Goal: Navigation & Orientation: Find specific page/section

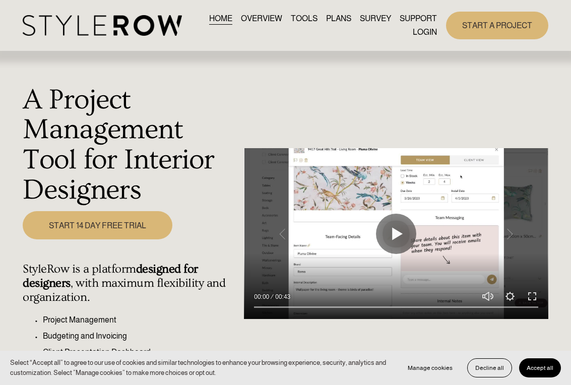
click at [415, 36] on link "LOGIN" at bounding box center [424, 32] width 24 height 14
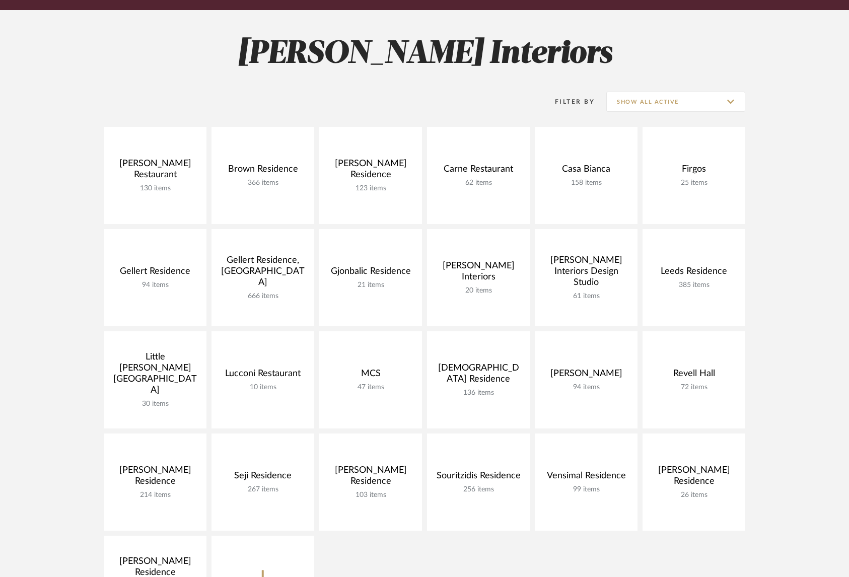
scroll to position [122, 0]
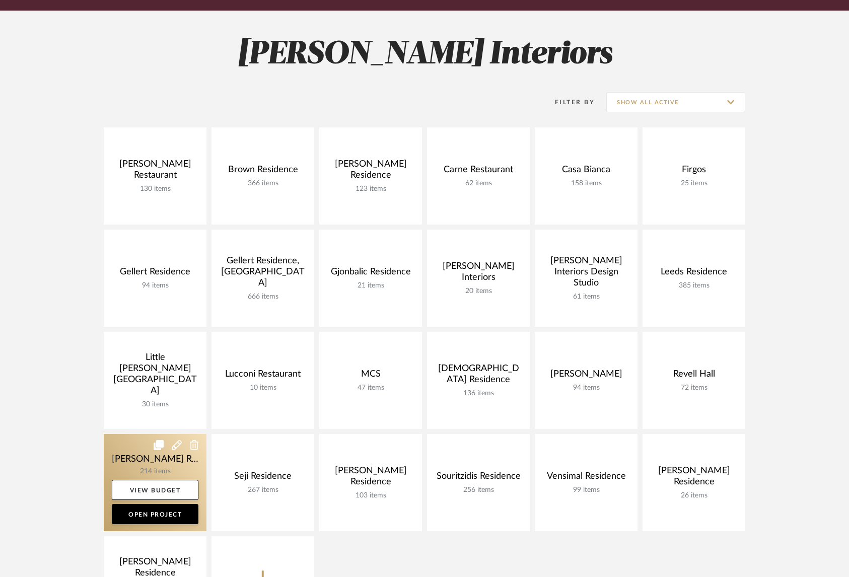
click at [132, 455] on link at bounding box center [155, 482] width 103 height 97
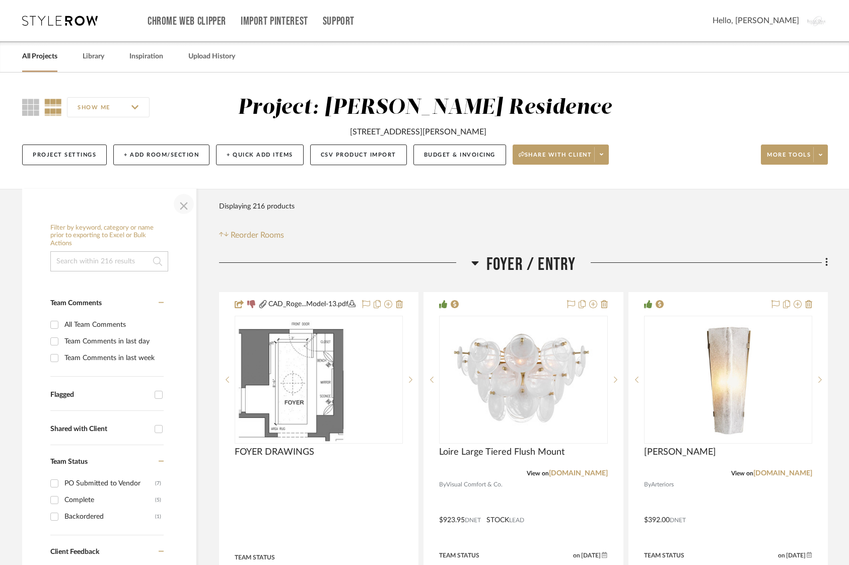
click at [185, 199] on span "button" at bounding box center [184, 204] width 24 height 24
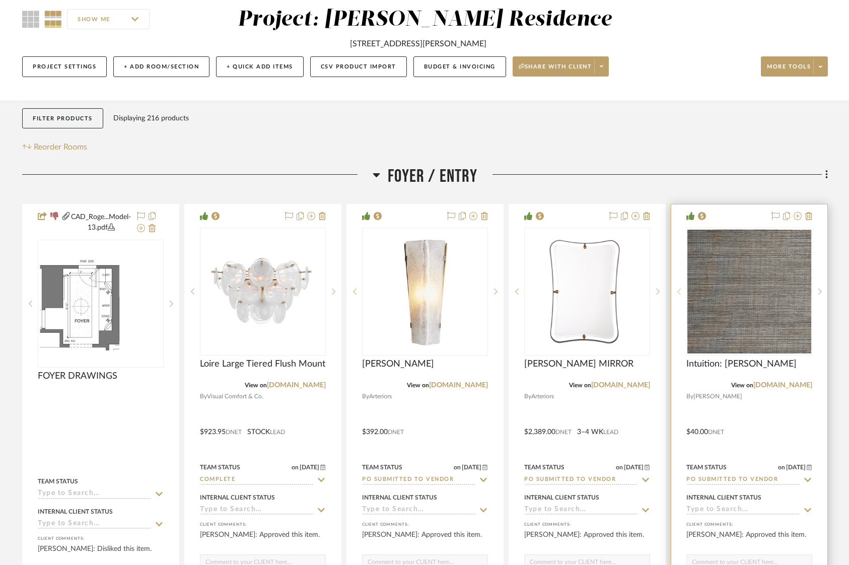
scroll to position [133, 0]
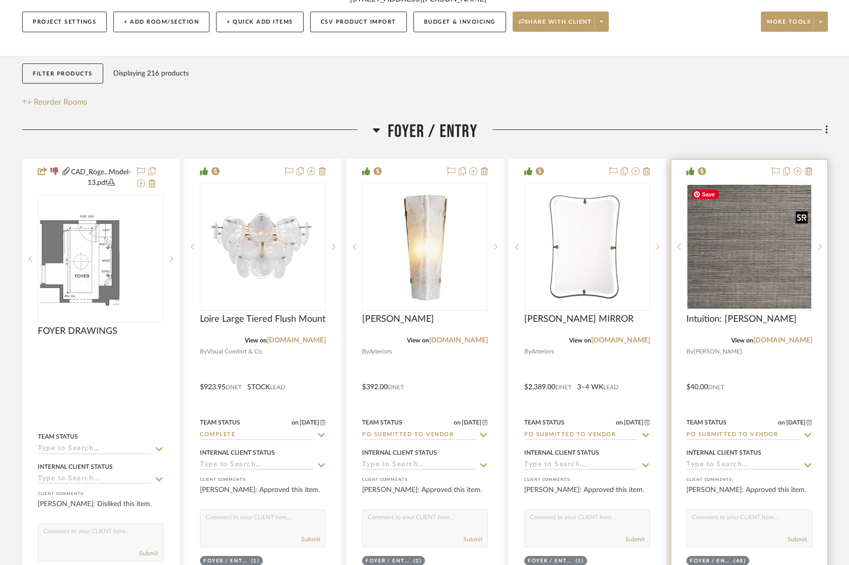
click at [769, 250] on img "0" at bounding box center [749, 247] width 124 height 124
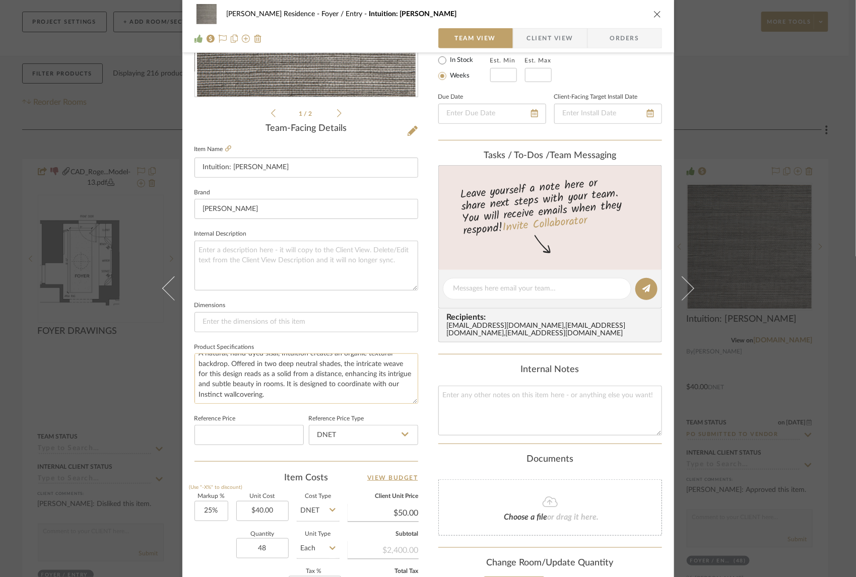
scroll to position [0, 0]
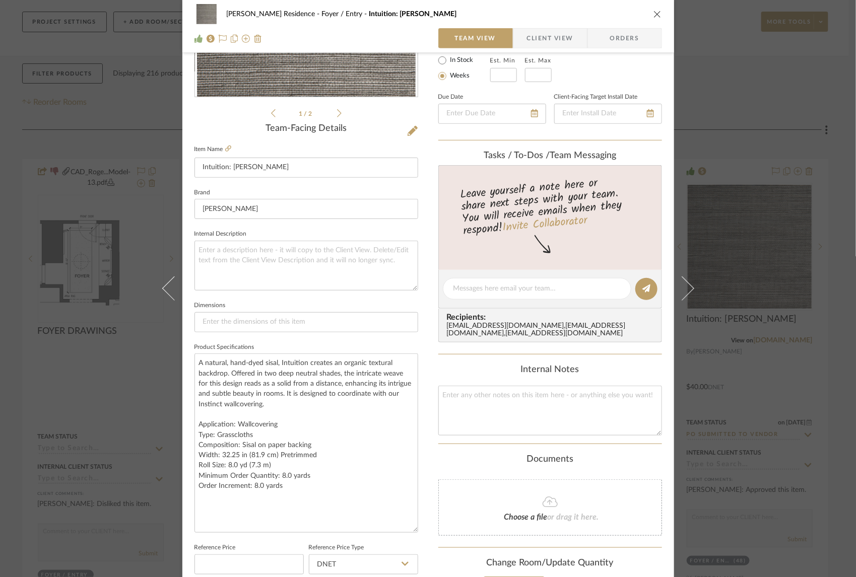
drag, startPoint x: 411, startPoint y: 398, endPoint x: 415, endPoint y: 528, distance: 129.5
click at [415, 528] on div "[PERSON_NAME] Residence Foyer / Entry Intuition: Sterling Team View Client View…" at bounding box center [427, 346] width 491 height 1059
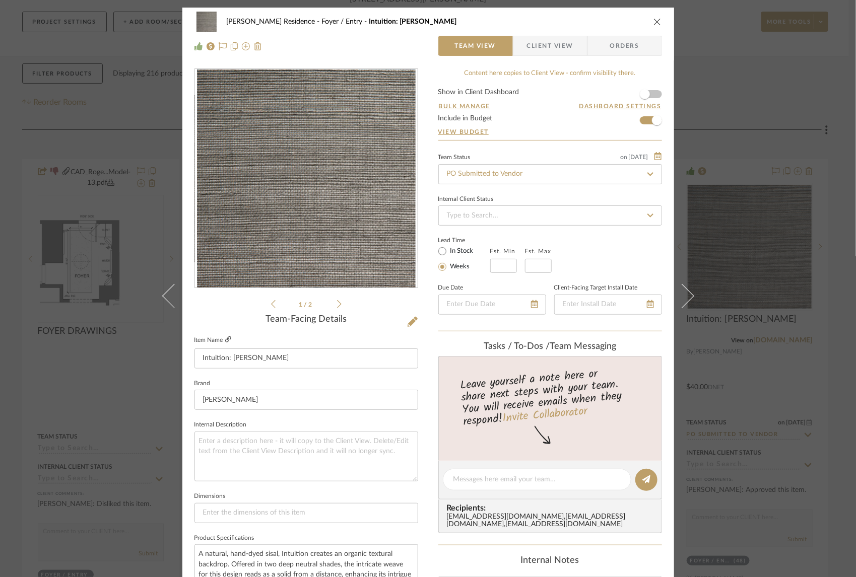
click at [226, 337] on icon at bounding box center [228, 339] width 6 height 6
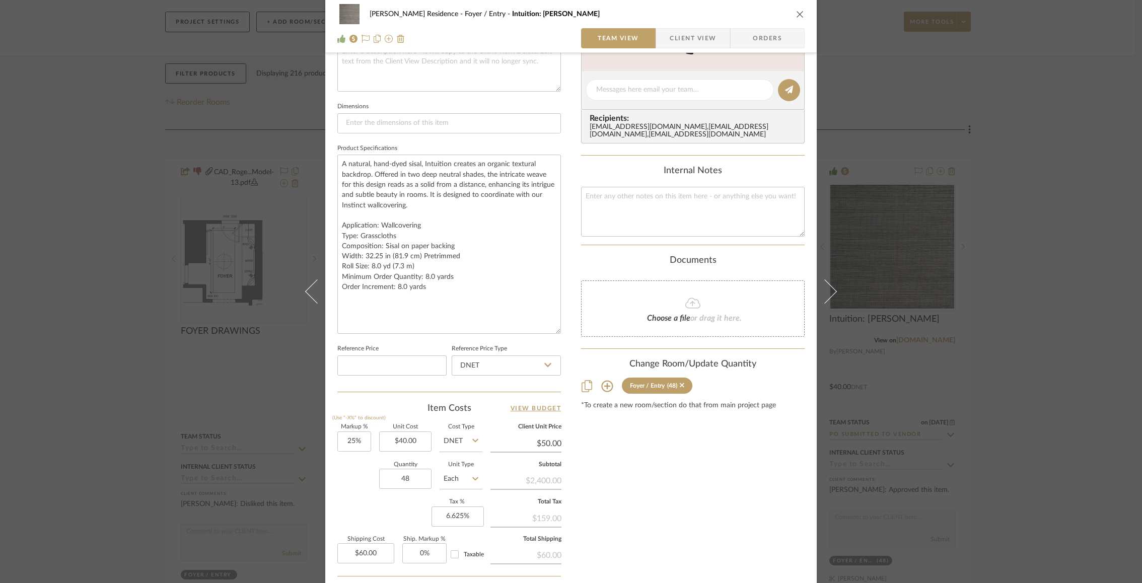
scroll to position [425, 0]
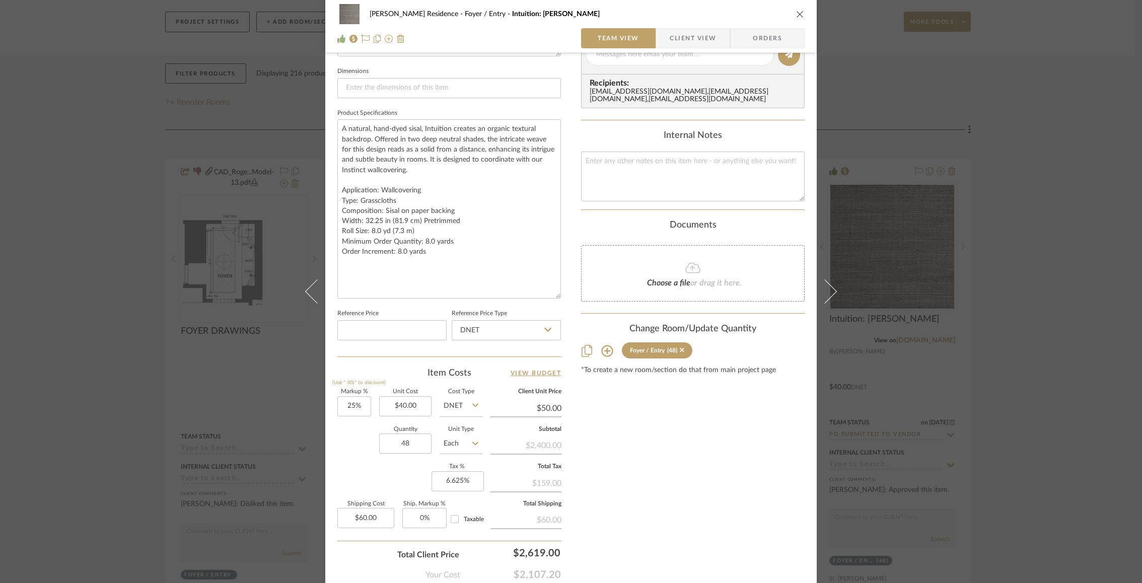
click at [366, 480] on div "Markup % (Use "-X%" to discount) 25% Unit Cost $40.00 Cost Type DNET Client Uni…" at bounding box center [449, 462] width 224 height 147
click at [855, 238] on div "[PERSON_NAME] Residence Foyer / Entry Intuition: Sterling Team View Client View…" at bounding box center [571, 291] width 1142 height 583
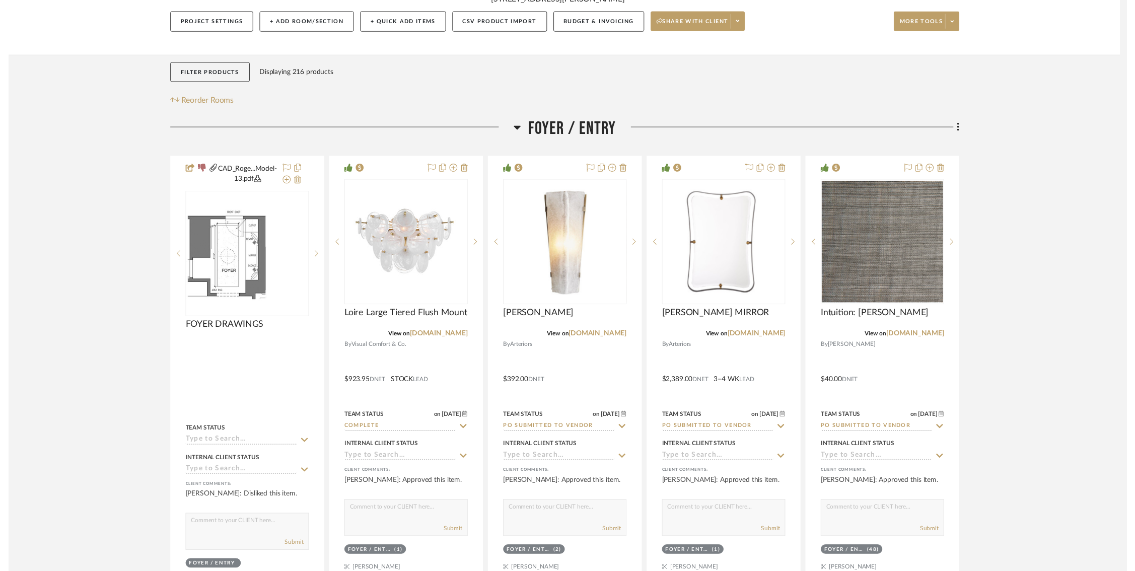
scroll to position [133, 0]
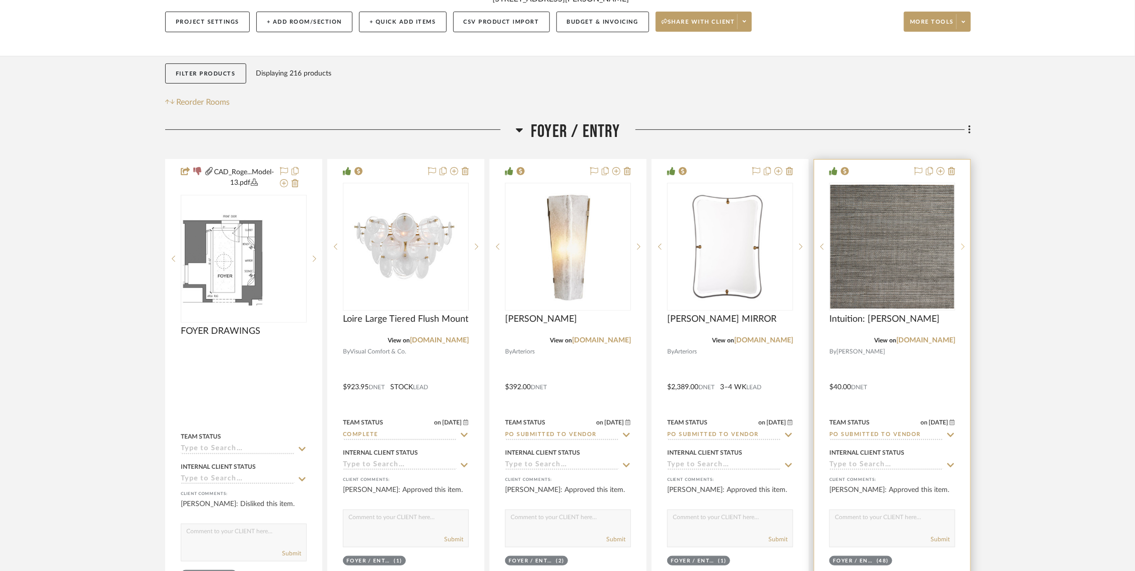
click at [855, 247] on icon at bounding box center [963, 246] width 4 height 7
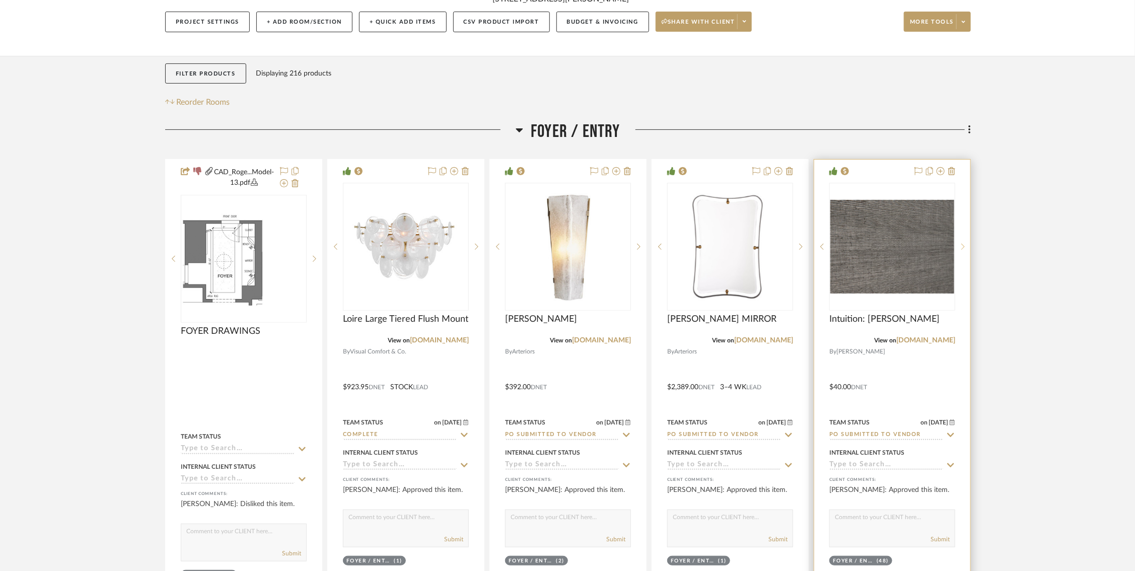
click at [855, 247] on icon at bounding box center [963, 246] width 4 height 7
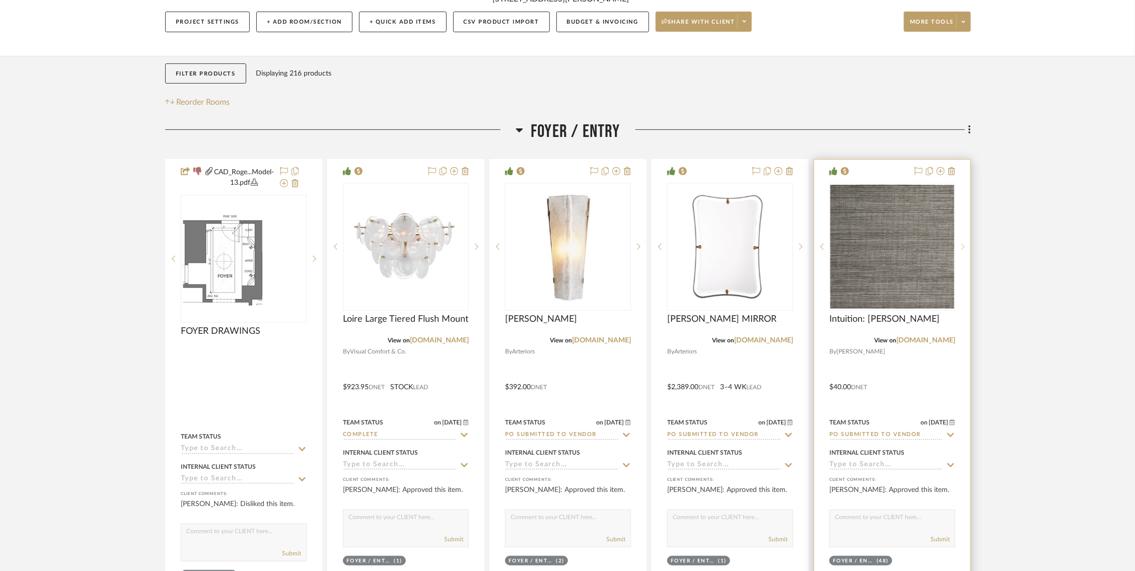
click at [855, 247] on icon at bounding box center [963, 246] width 4 height 7
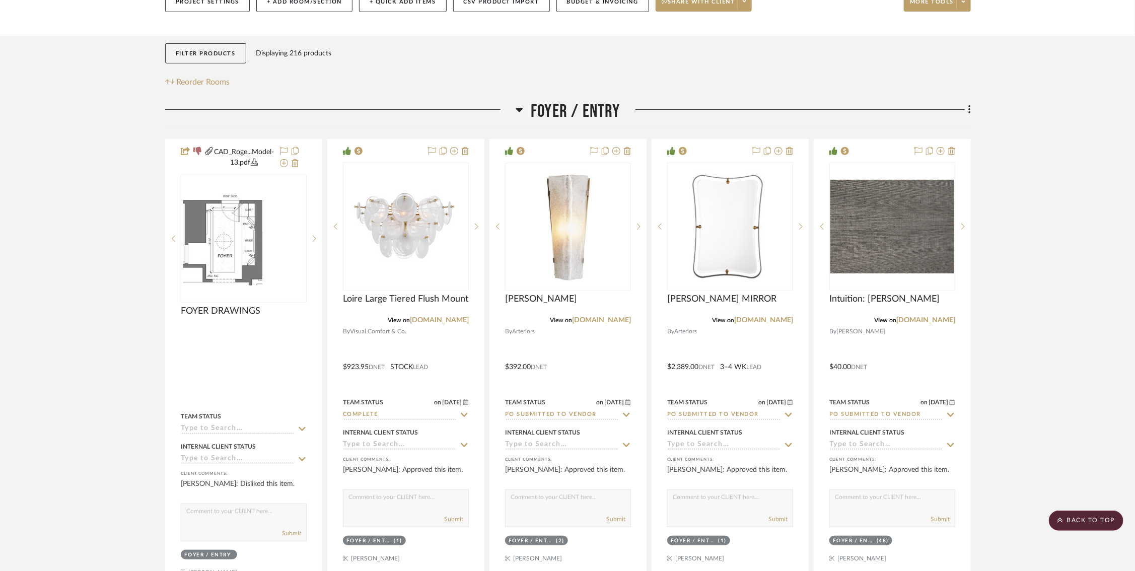
scroll to position [152, 0]
